Goal: Transaction & Acquisition: Purchase product/service

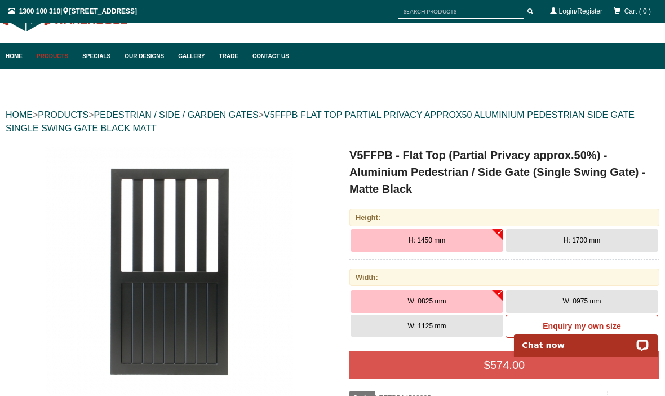
scroll to position [43, 0]
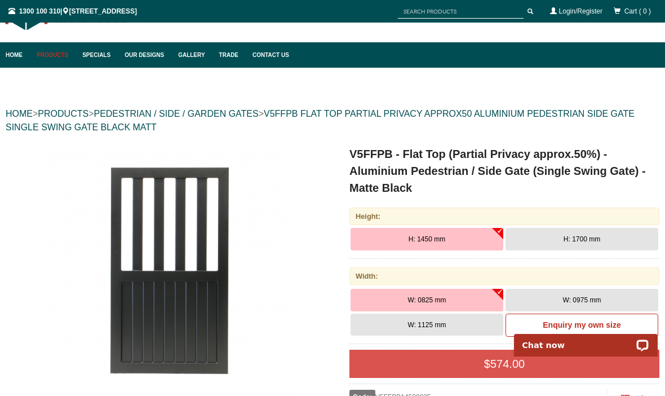
click at [610, 233] on button "H: 1700 mm" at bounding box center [582, 239] width 153 height 23
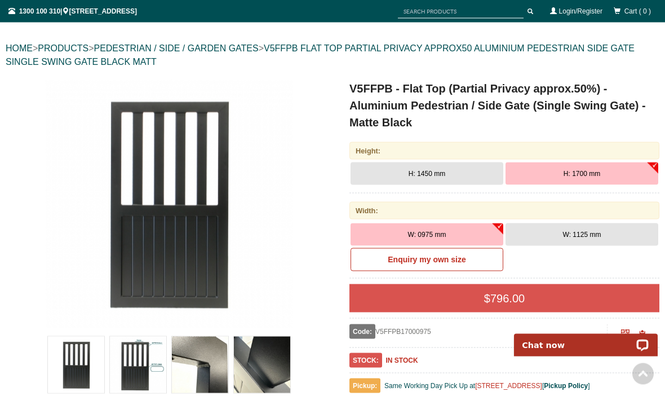
scroll to position [0, 0]
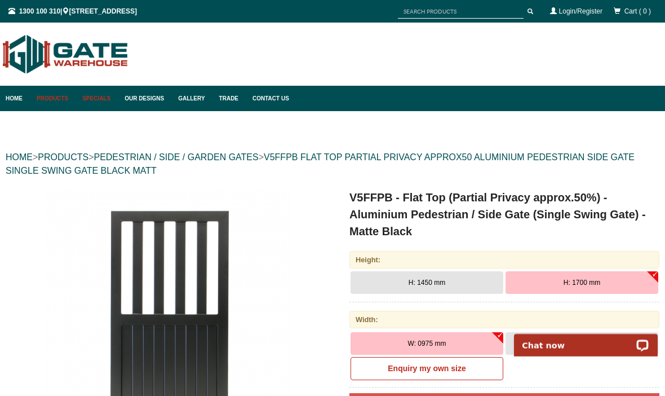
click at [102, 102] on link "Specials" at bounding box center [98, 98] width 42 height 25
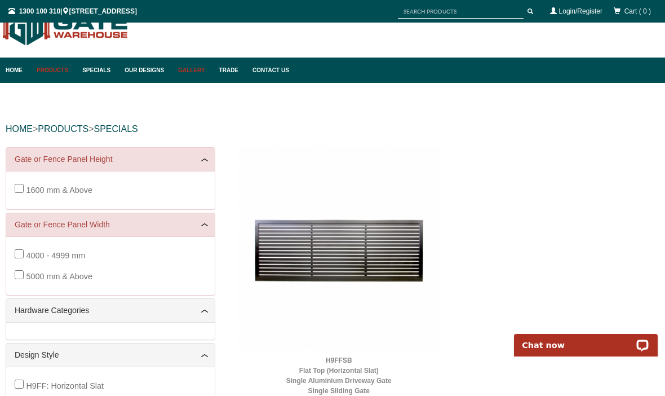
click at [201, 67] on link "Gallery" at bounding box center [193, 70] width 41 height 25
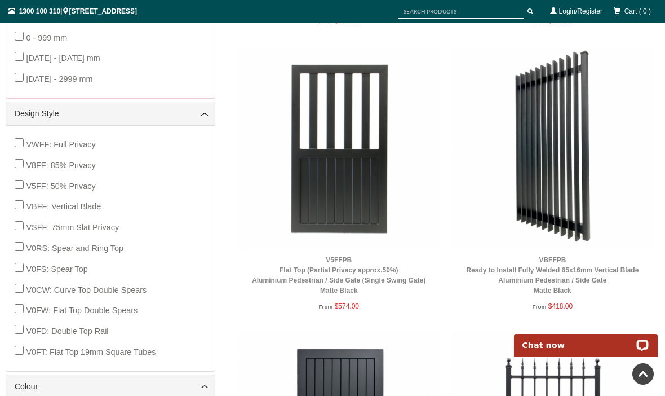
scroll to position [430, 0]
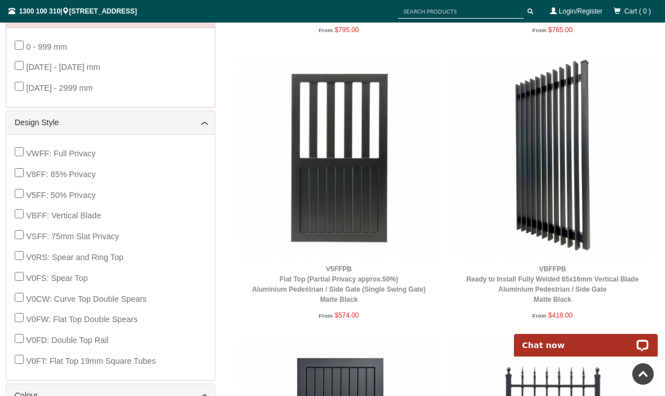
click at [586, 233] on img at bounding box center [553, 157] width 202 height 202
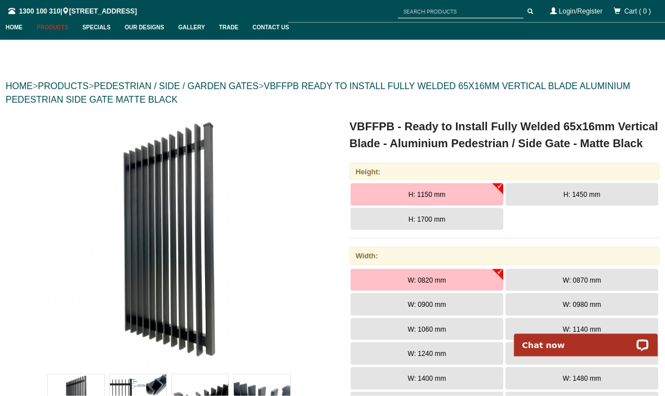
scroll to position [72, 0]
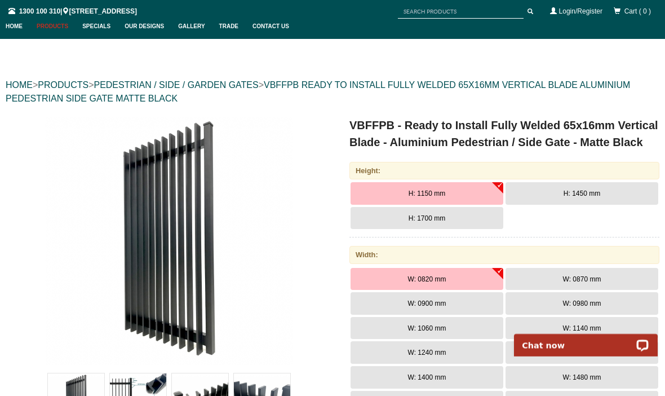
click at [598, 189] on span "H: 1450 mm" at bounding box center [582, 193] width 37 height 8
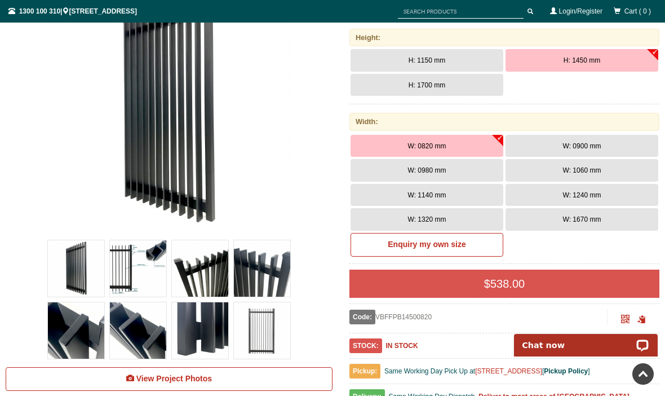
scroll to position [208, 0]
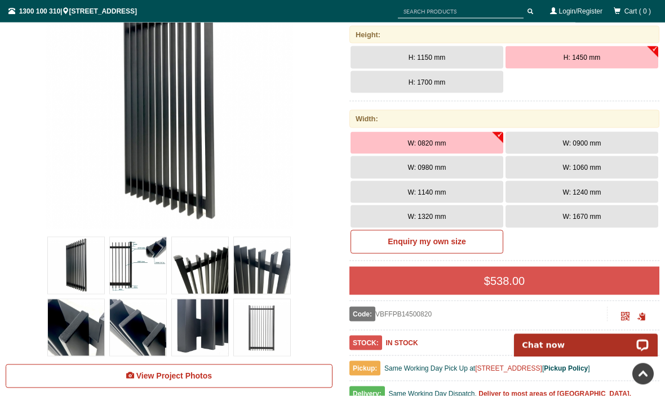
click at [604, 139] on button "W: 0900 mm" at bounding box center [582, 143] width 153 height 23
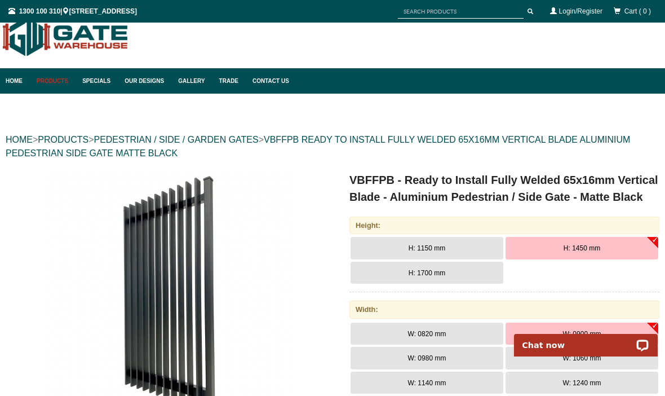
scroll to position [0, 0]
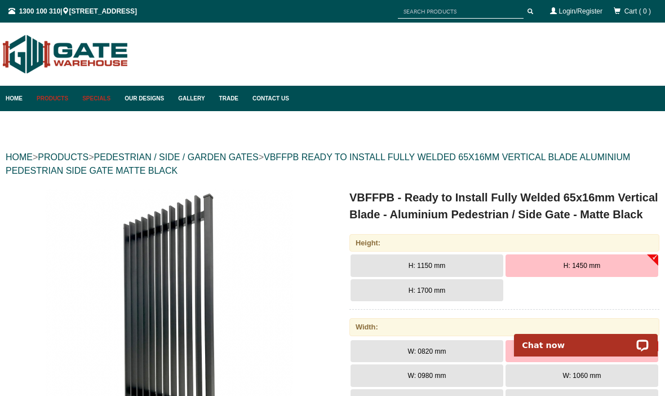
click at [90, 94] on link "Specials" at bounding box center [98, 98] width 42 height 25
click at [54, 104] on link "Products" at bounding box center [54, 98] width 46 height 25
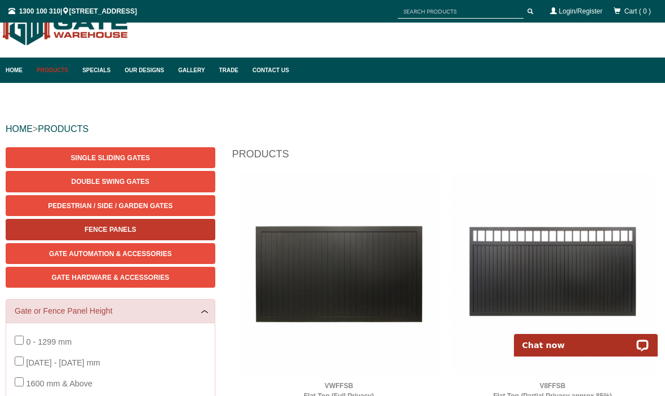
click at [58, 227] on link "Fence Panels" at bounding box center [111, 229] width 210 height 21
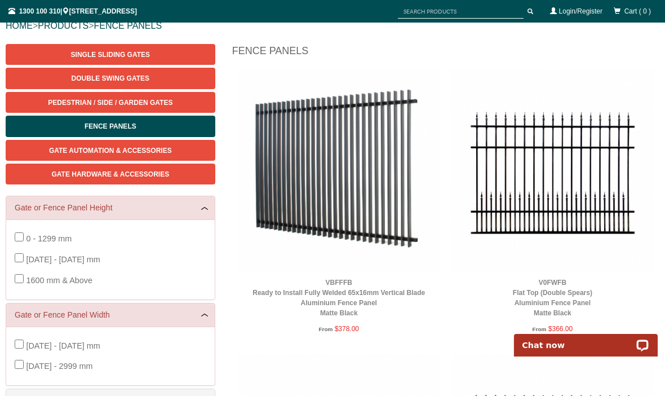
scroll to position [131, 0]
click at [392, 156] on img at bounding box center [339, 171] width 202 height 202
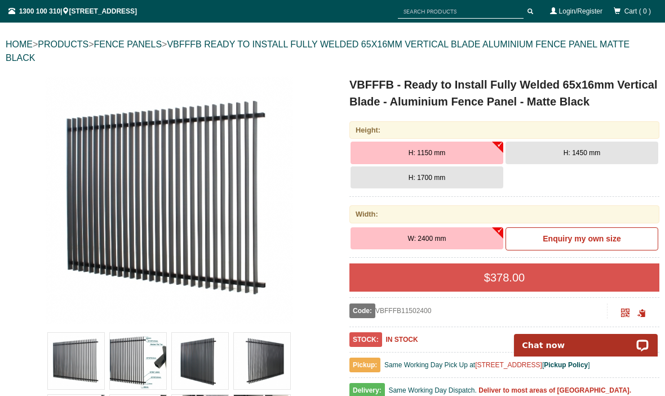
click at [590, 153] on span "H: 1450 mm" at bounding box center [582, 153] width 37 height 8
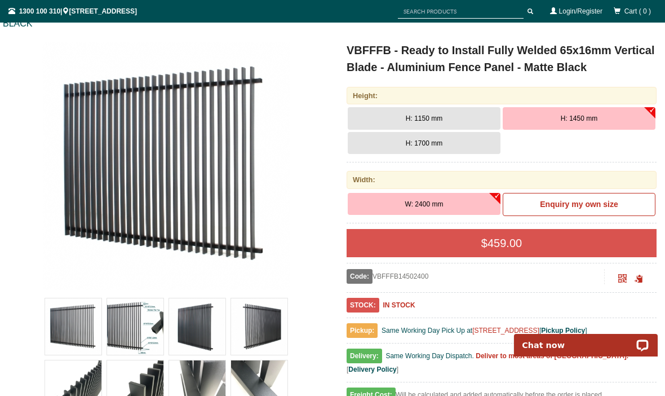
scroll to position [148, 3]
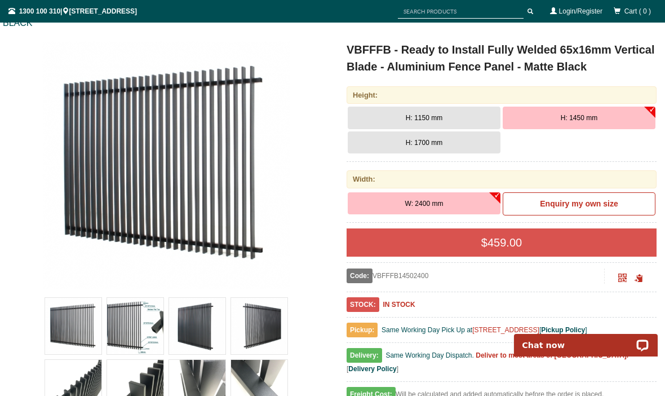
click at [549, 242] on div "$ 459.00" at bounding box center [502, 242] width 310 height 28
click at [529, 244] on div "$ 459.00" at bounding box center [502, 242] width 310 height 28
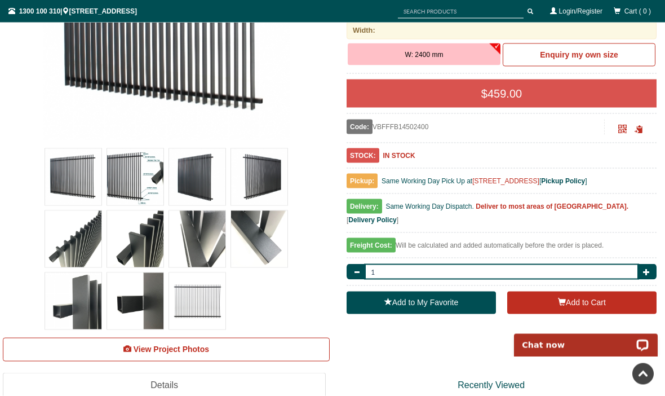
scroll to position [297, 3]
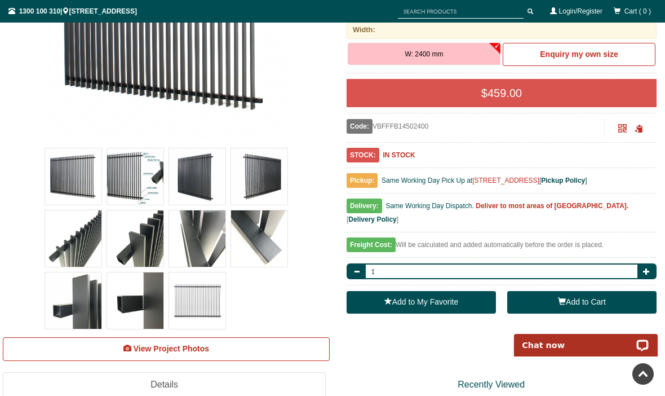
click at [597, 291] on button "Add to Cart" at bounding box center [582, 302] width 149 height 23
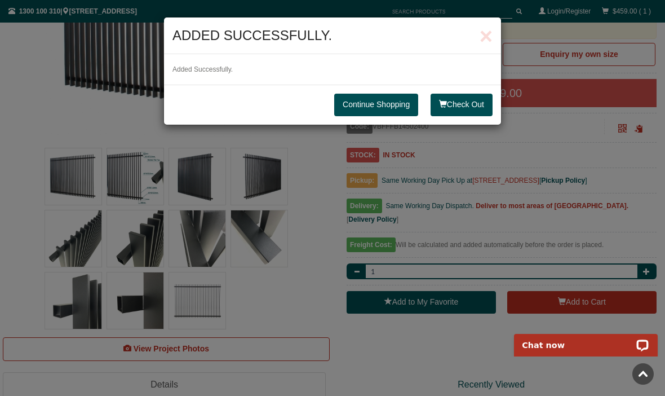
click at [392, 111] on link "Continue Shopping" at bounding box center [376, 105] width 84 height 23
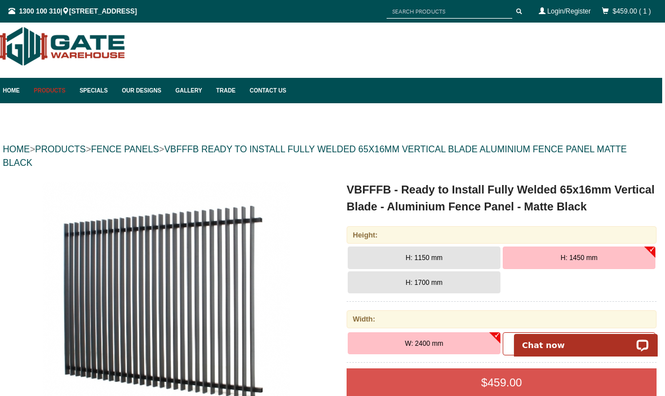
scroll to position [0, 3]
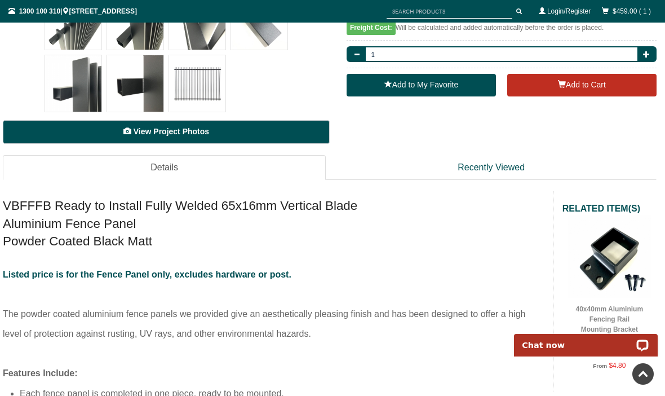
click at [255, 131] on link "View Project Photos" at bounding box center [166, 132] width 327 height 24
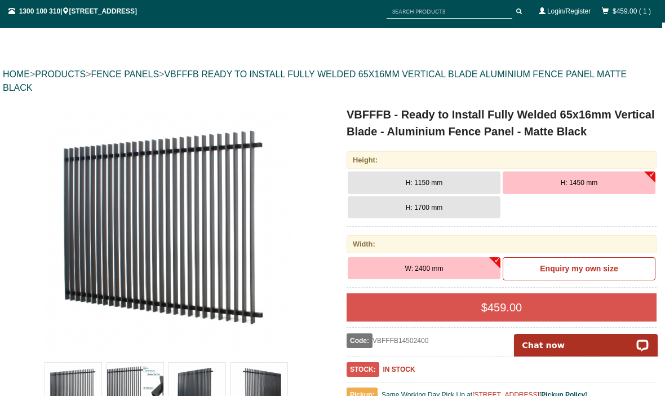
scroll to position [0, 3]
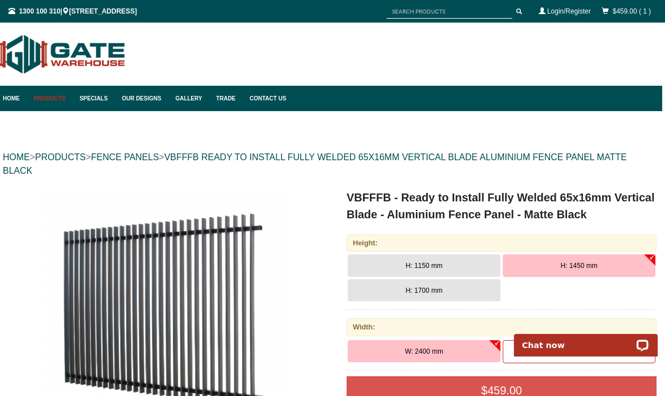
click at [48, 102] on link "Products" at bounding box center [51, 98] width 46 height 25
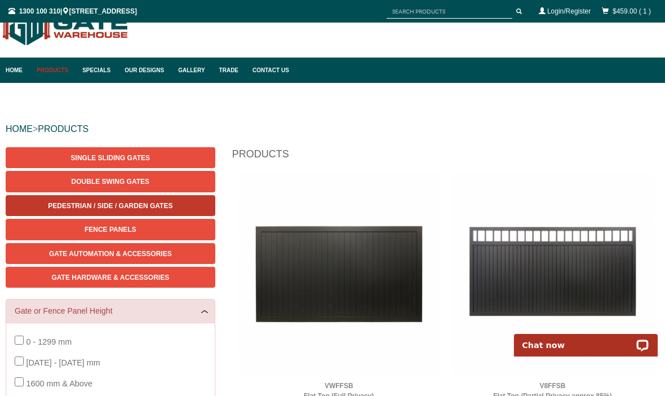
click at [162, 205] on span "Pedestrian / Side / Garden Gates" at bounding box center [110, 206] width 125 height 8
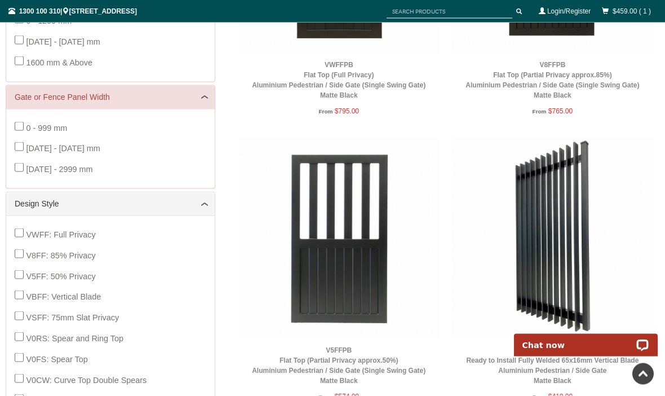
scroll to position [413, 0]
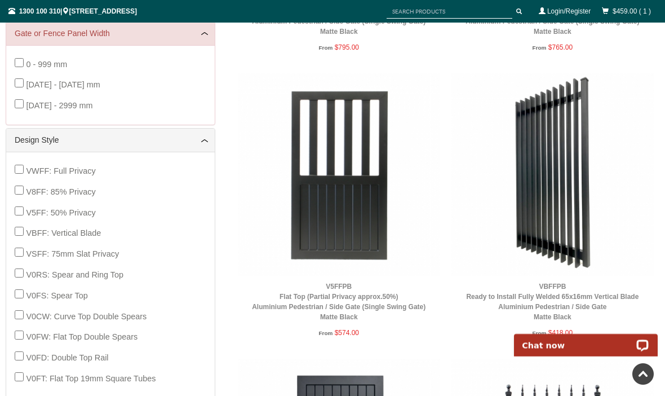
click at [564, 182] on img at bounding box center [553, 174] width 202 height 202
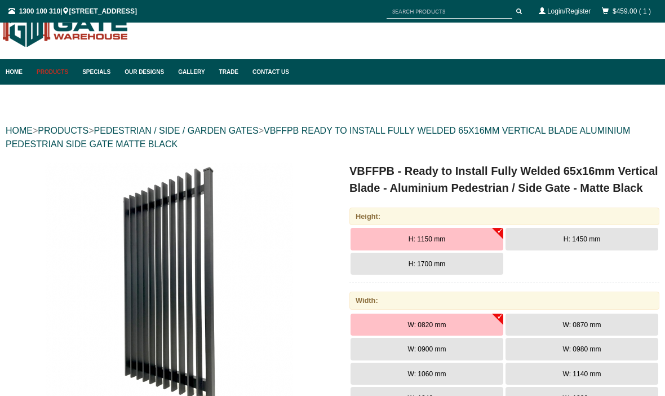
scroll to position [28, 0]
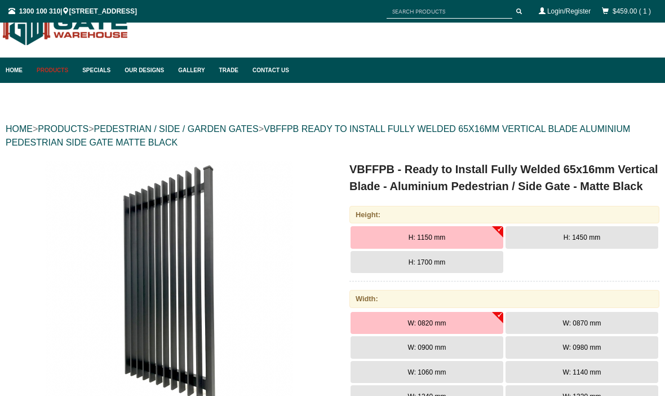
click at [613, 234] on button "H: 1450 mm" at bounding box center [582, 237] width 153 height 23
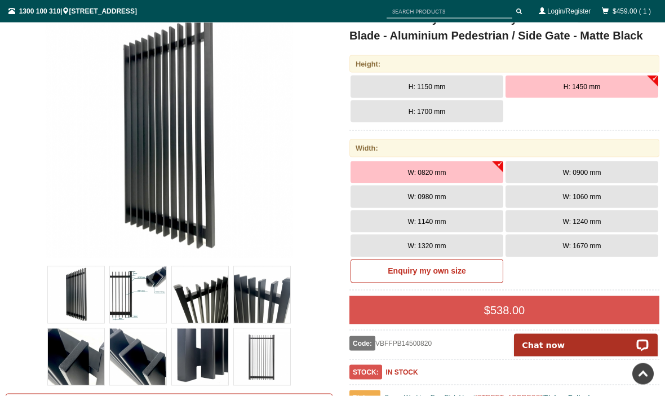
scroll to position [179, 0]
click at [610, 165] on button "W: 0900 mm" at bounding box center [582, 172] width 153 height 23
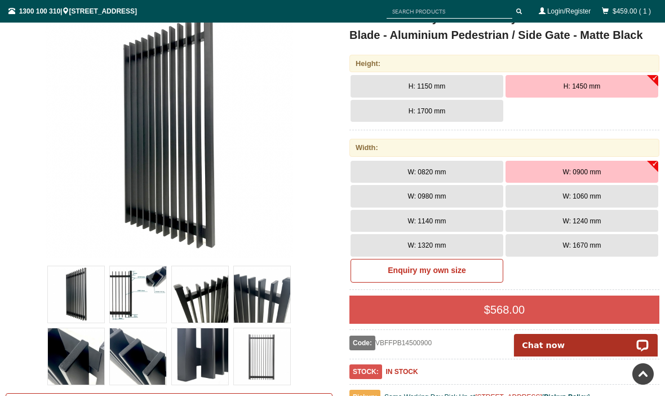
click at [564, 308] on div "$ 568.00" at bounding box center [505, 309] width 310 height 28
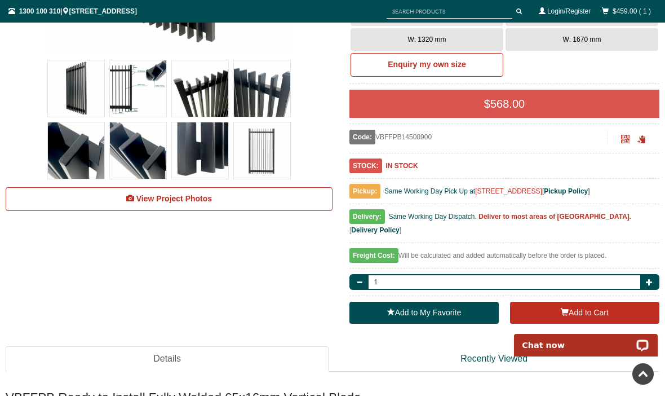
scroll to position [387, 0]
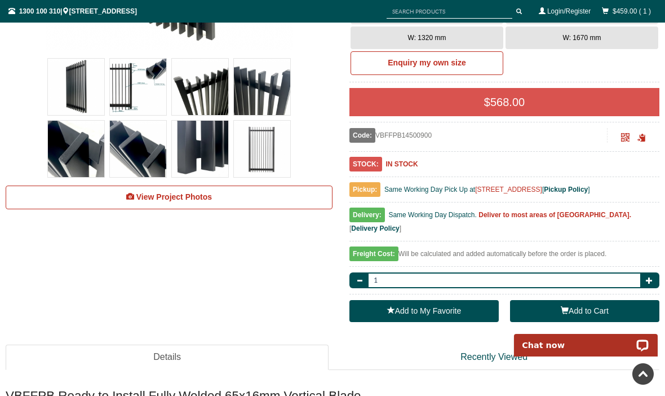
click at [605, 300] on button "Add to Cart" at bounding box center [584, 311] width 149 height 23
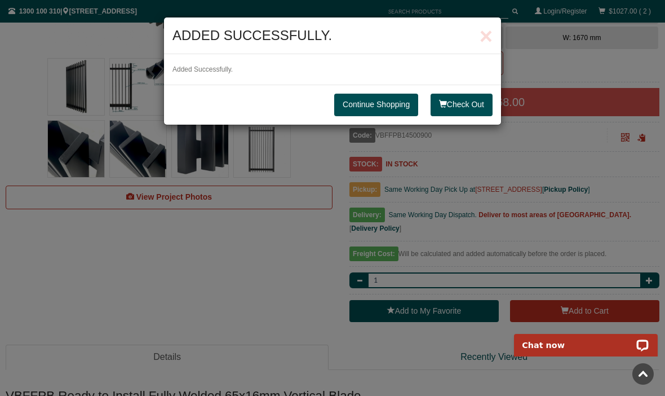
click at [373, 112] on link "Continue Shopping" at bounding box center [376, 105] width 84 height 23
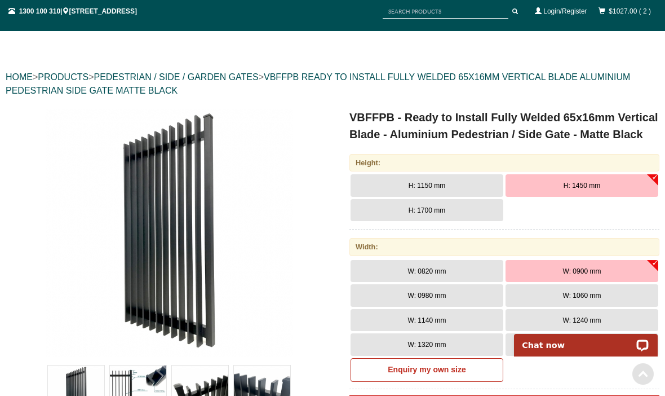
scroll to position [0, 0]
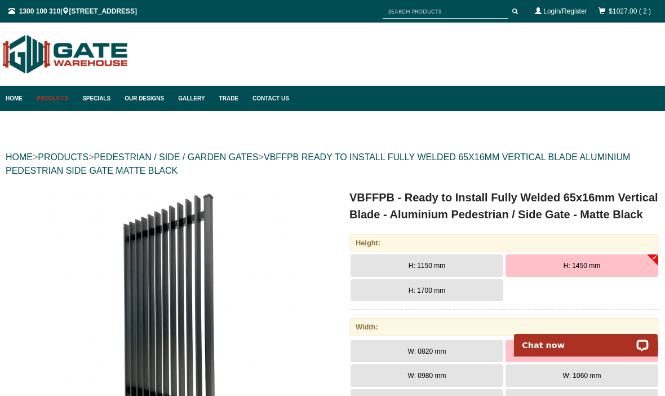
click at [59, 102] on link "Products" at bounding box center [54, 98] width 46 height 25
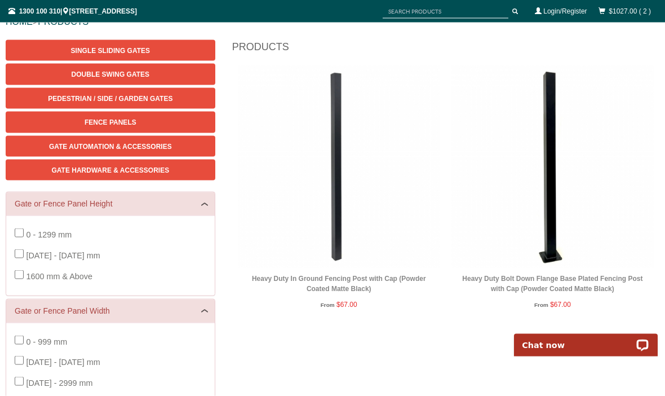
scroll to position [136, 0]
click at [351, 226] on img at bounding box center [339, 166] width 202 height 202
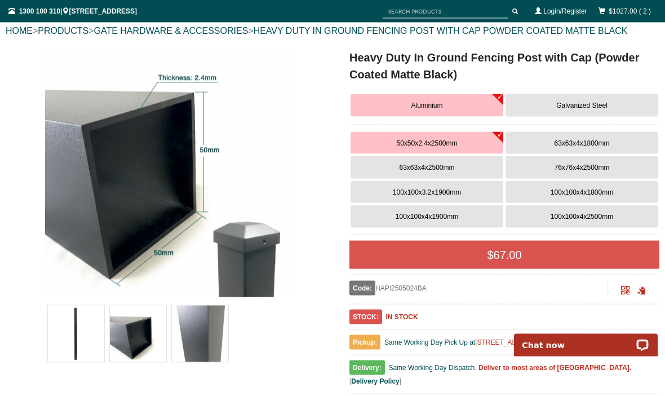
scroll to position [127, 0]
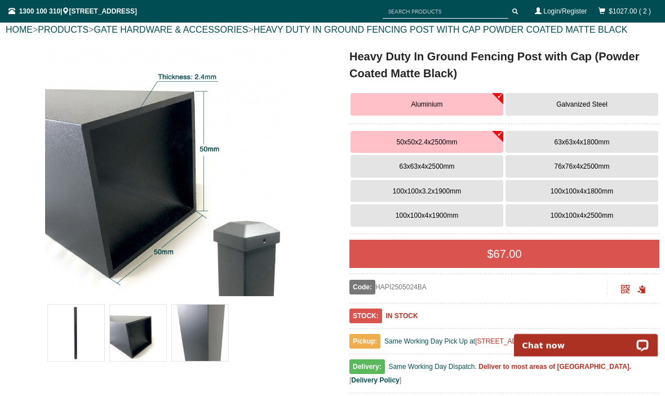
click at [455, 184] on button "100x100x3.2x1900mm" at bounding box center [427, 191] width 153 height 23
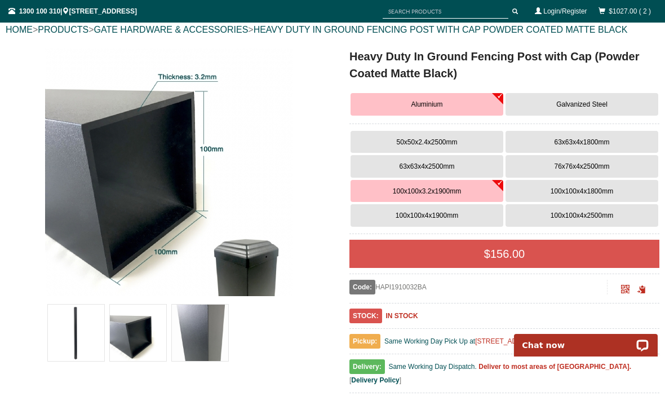
click at [450, 142] on span "50x50x2.4x2500mm" at bounding box center [426, 142] width 61 height 8
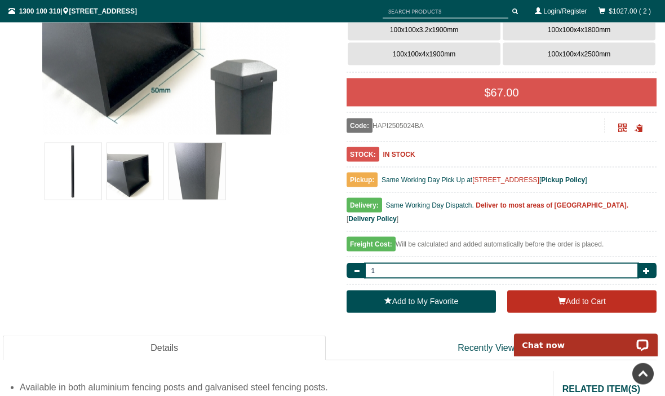
scroll to position [289, 3]
click at [648, 267] on span "button" at bounding box center [646, 270] width 7 height 7
click at [649, 267] on span "button" at bounding box center [646, 270] width 7 height 7
type input "3"
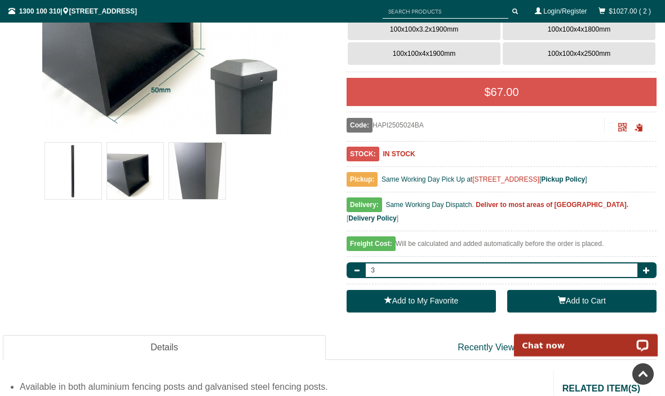
click at [625, 291] on button "Add to Cart" at bounding box center [582, 301] width 149 height 23
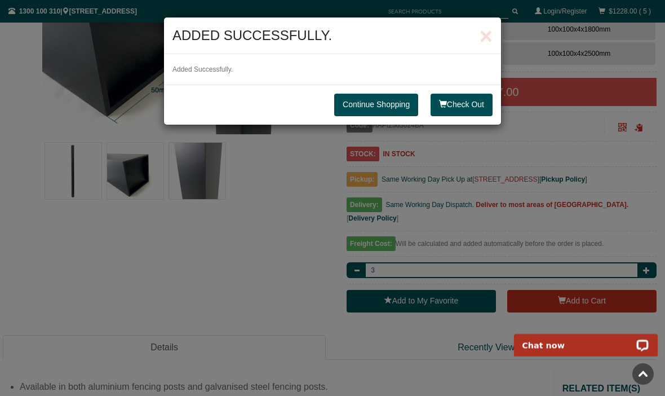
click at [389, 108] on link "Continue Shopping" at bounding box center [376, 105] width 84 height 23
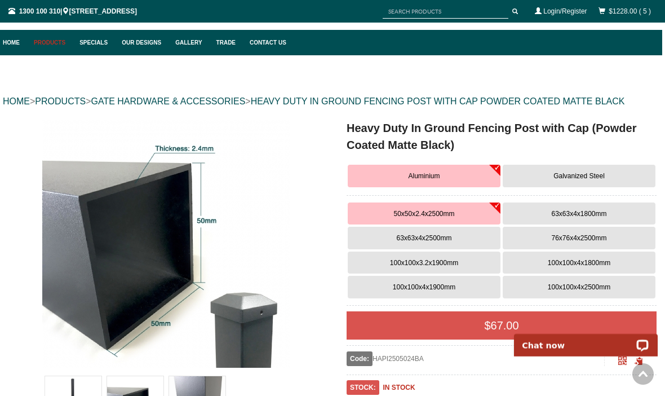
scroll to position [0, 3]
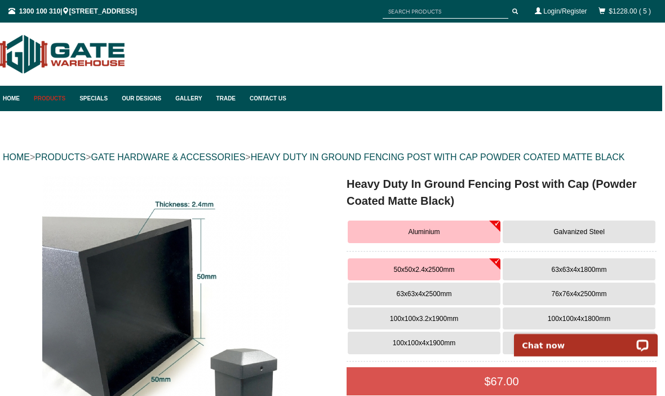
click at [52, 93] on link "Products" at bounding box center [51, 98] width 46 height 25
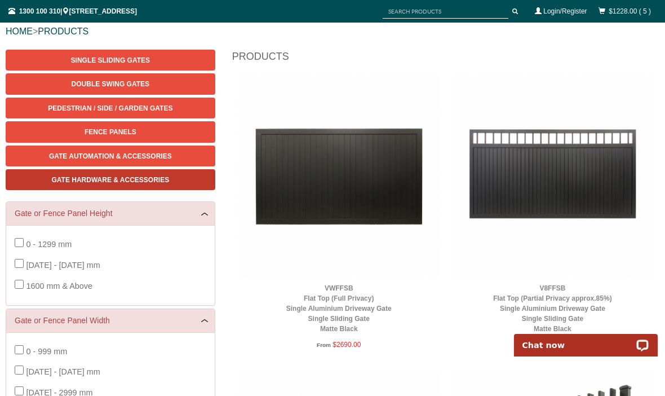
click at [169, 184] on link "Gate Hardware & Accessories" at bounding box center [111, 179] width 210 height 21
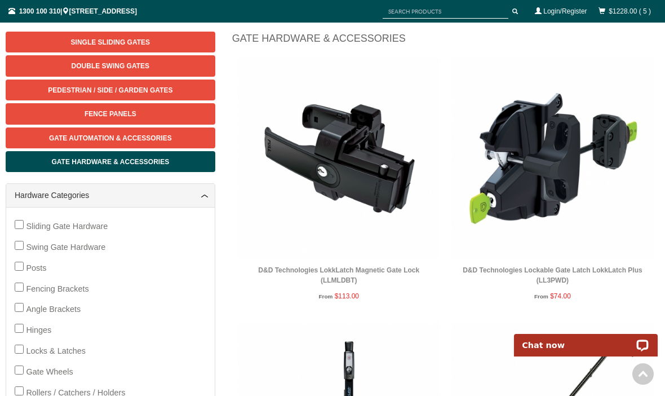
scroll to position [143, 0]
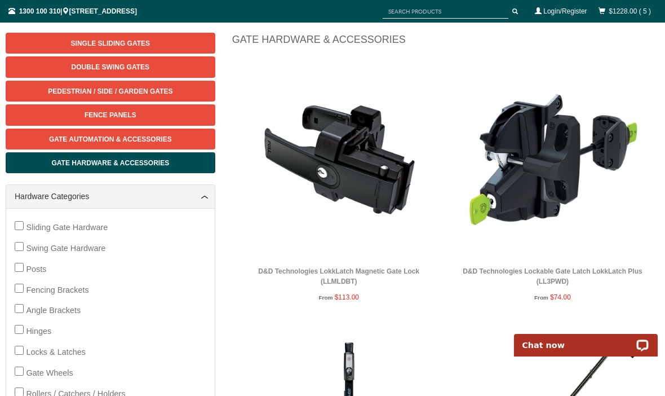
click at [536, 125] on img at bounding box center [553, 159] width 202 height 202
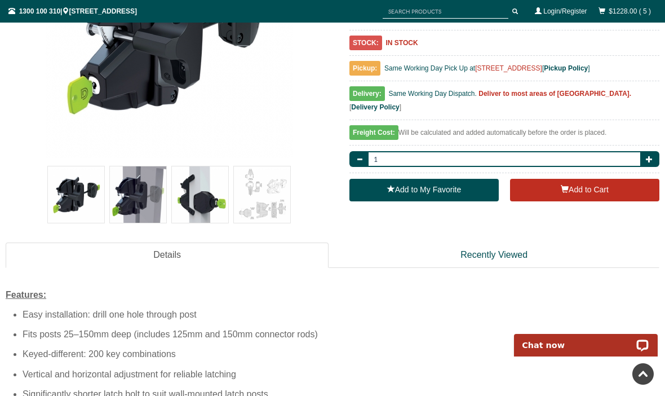
click at [206, 205] on img at bounding box center [200, 194] width 56 height 56
